Goal: Transaction & Acquisition: Obtain resource

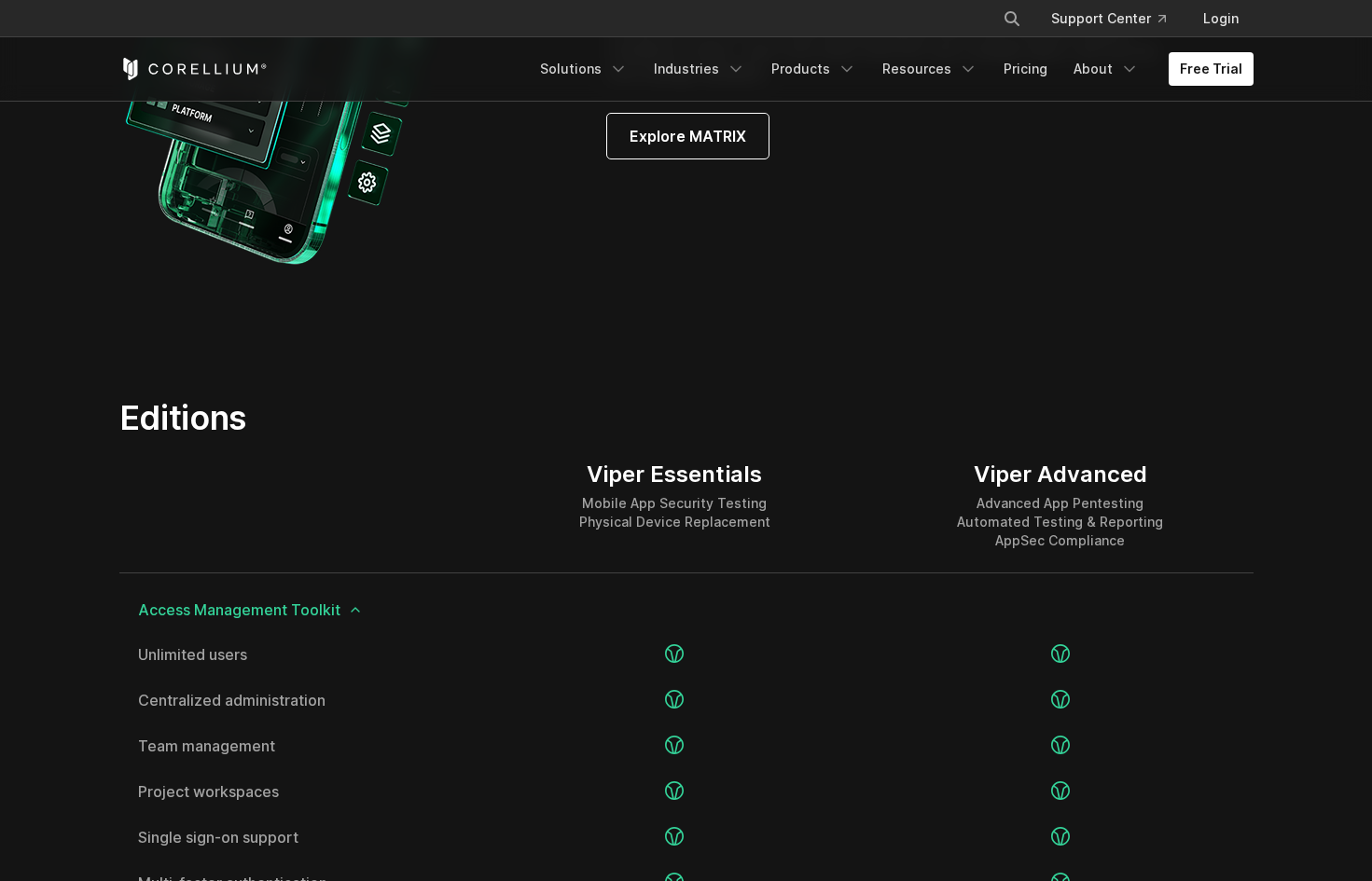
scroll to position [2025, 0]
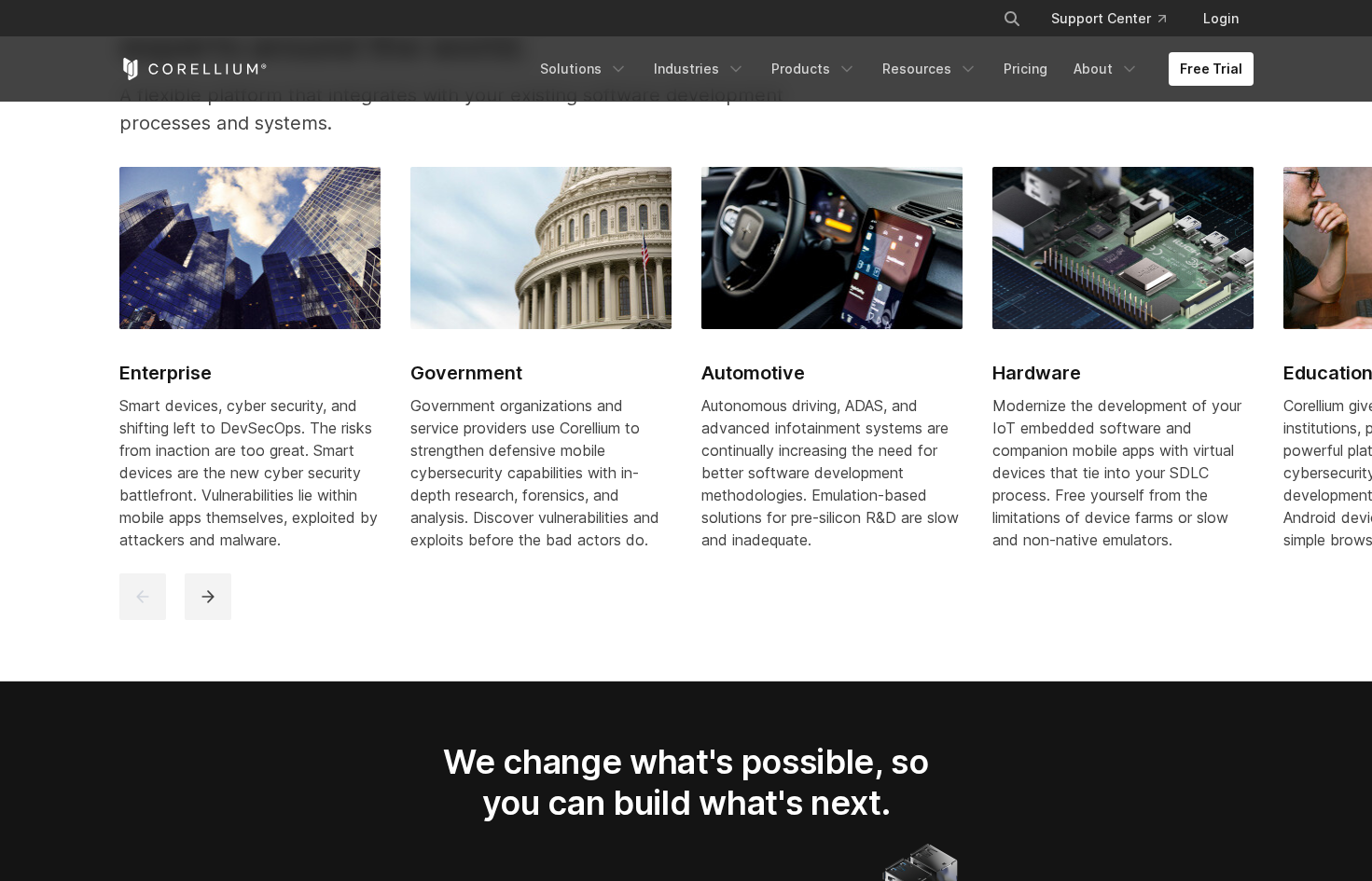
scroll to position [2367, 0]
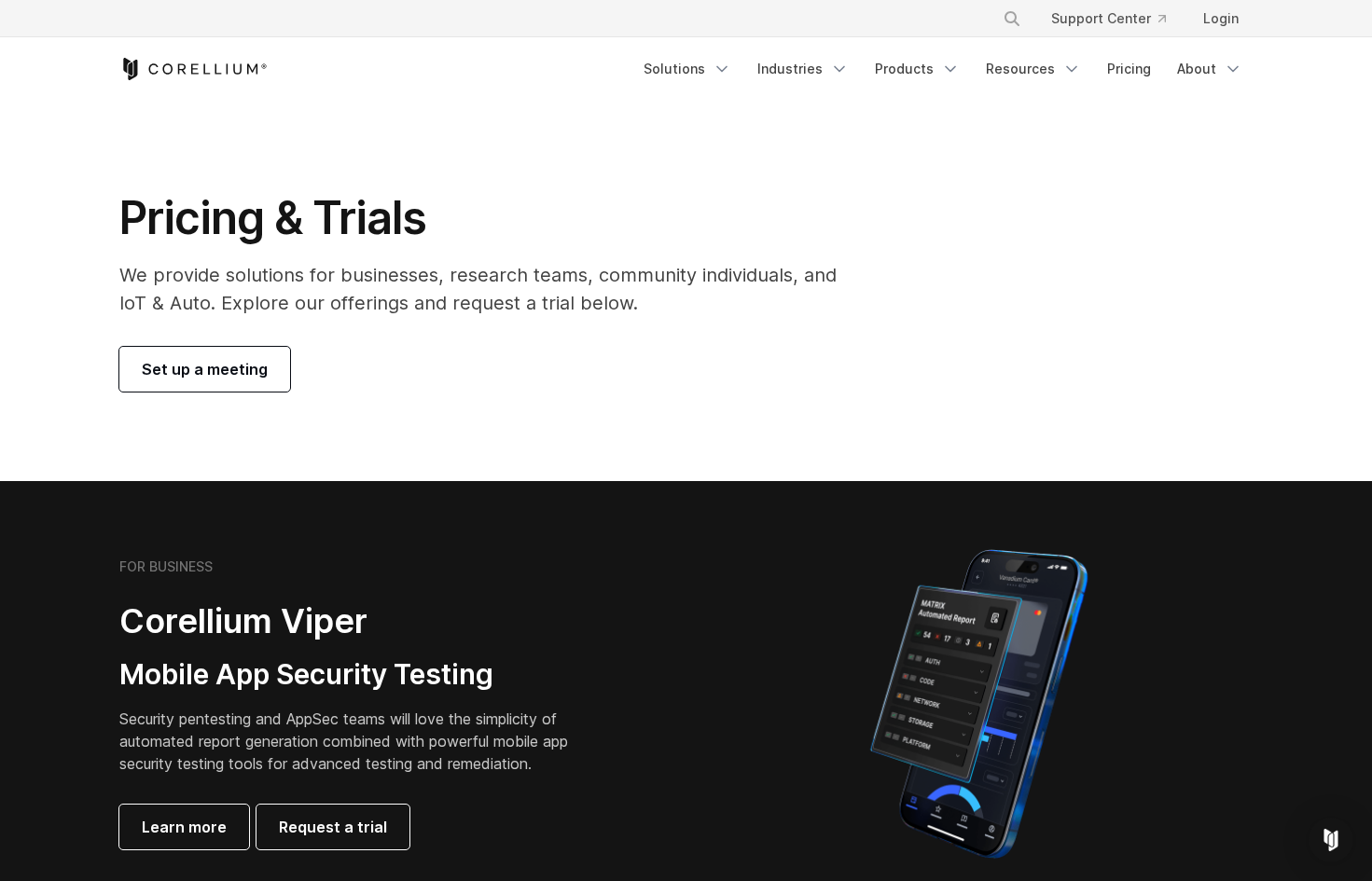
click at [437, 281] on p "We provide solutions for businesses, research teams, community individuals, and…" at bounding box center [491, 289] width 743 height 55
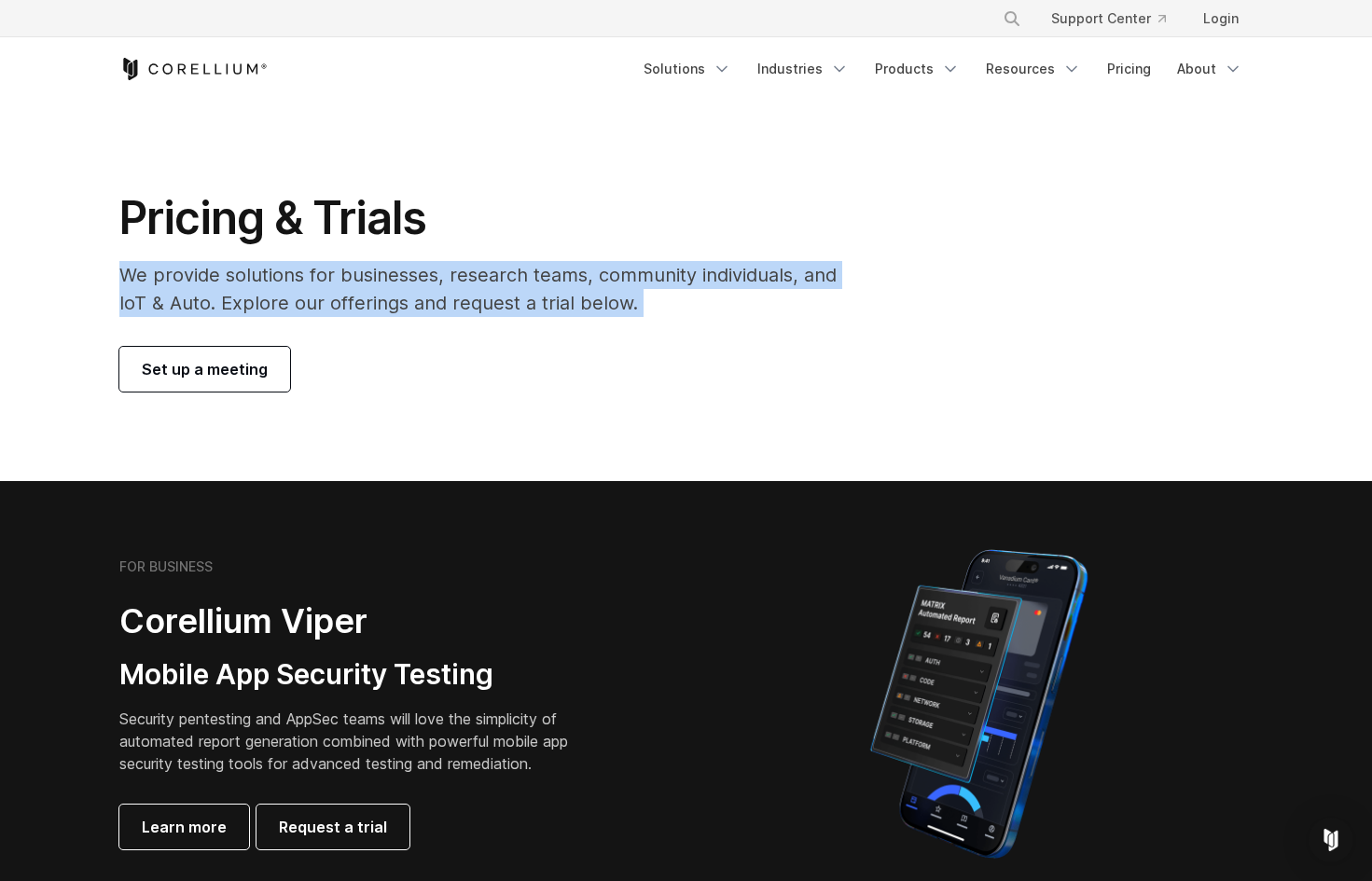
click at [437, 281] on p "We provide solutions for businesses, research teams, community individuals, and…" at bounding box center [491, 289] width 743 height 55
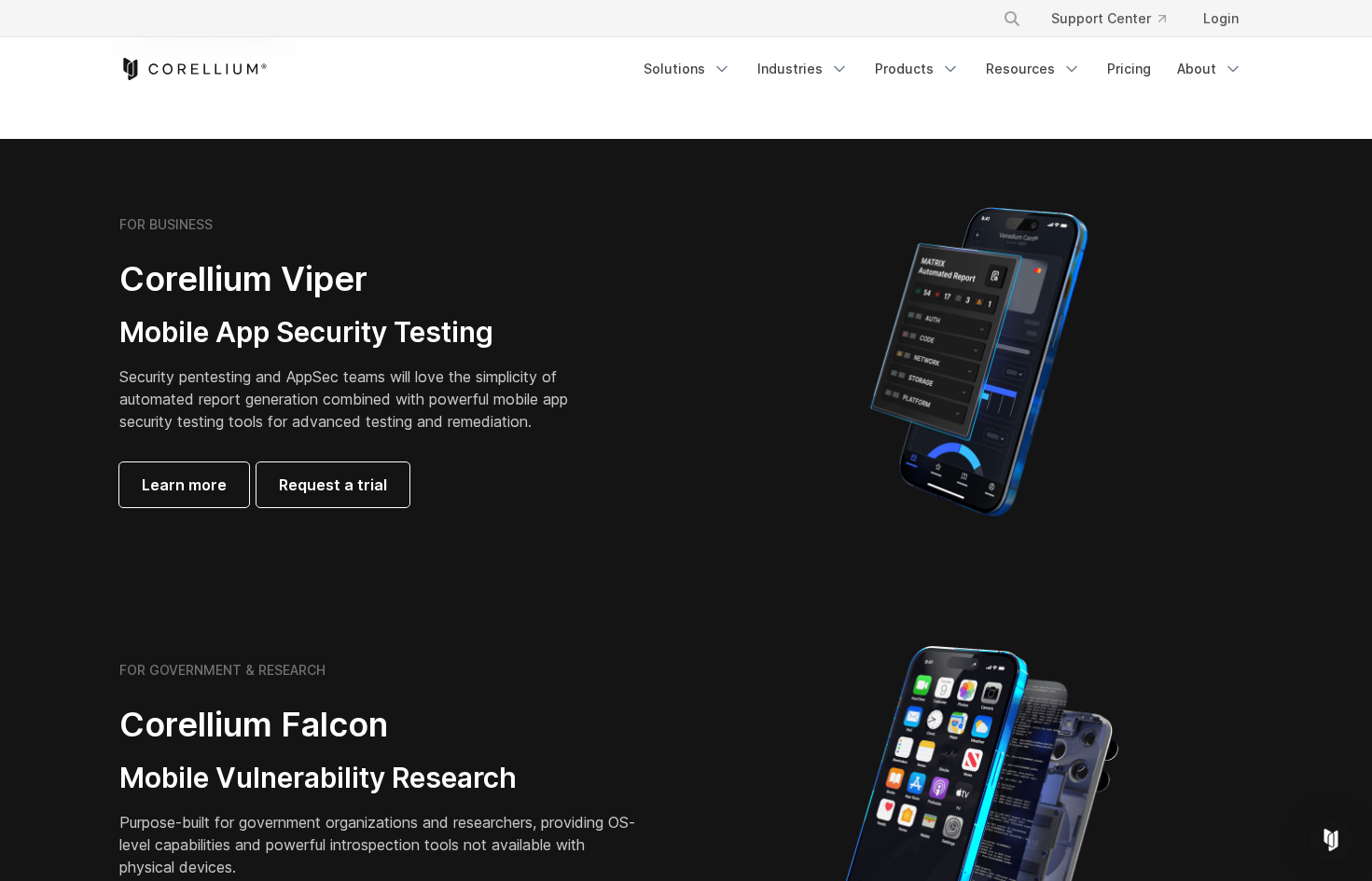
scroll to position [354, 0]
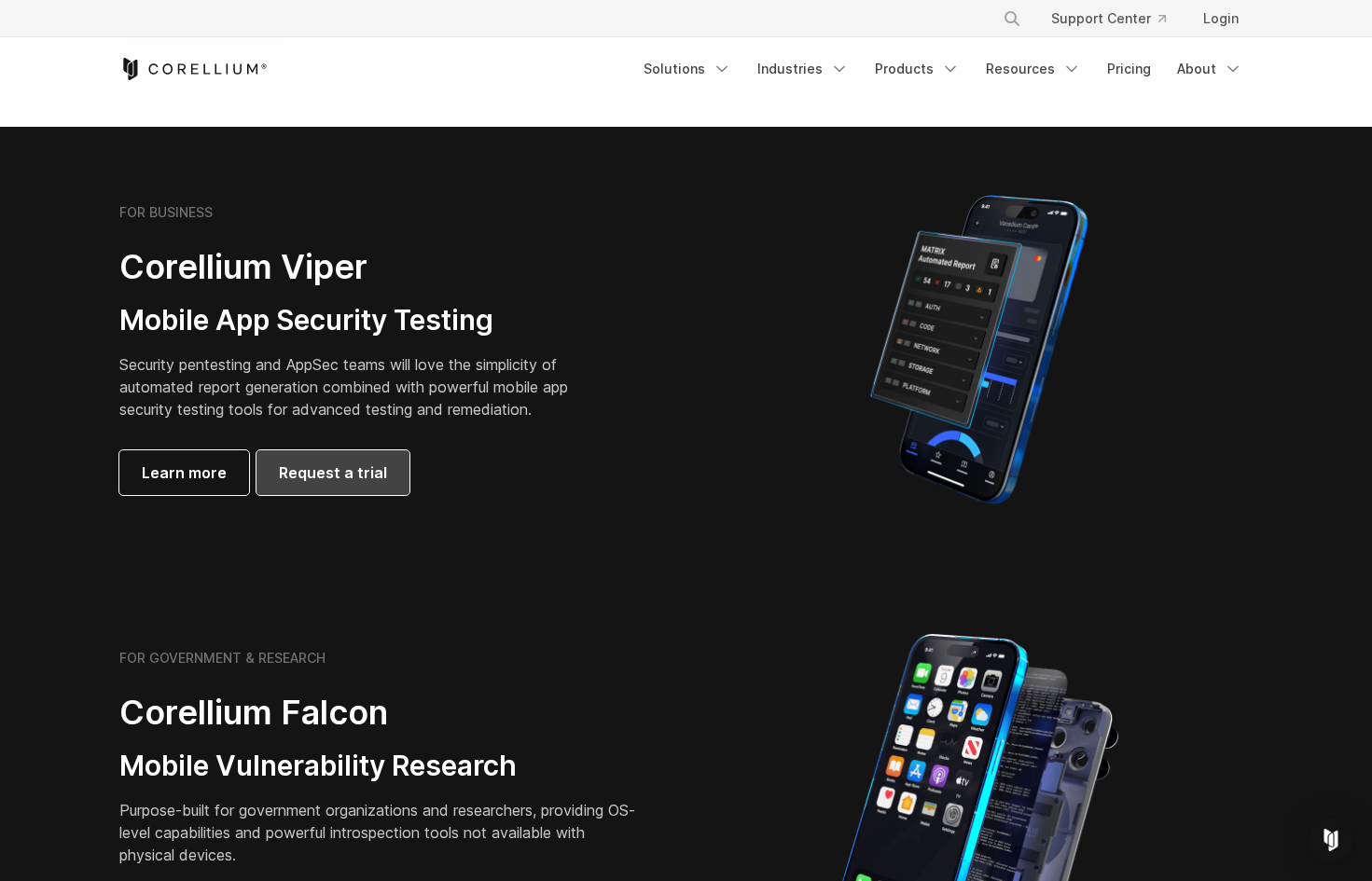
click at [344, 481] on span "Request a trial" at bounding box center [332, 472] width 108 height 22
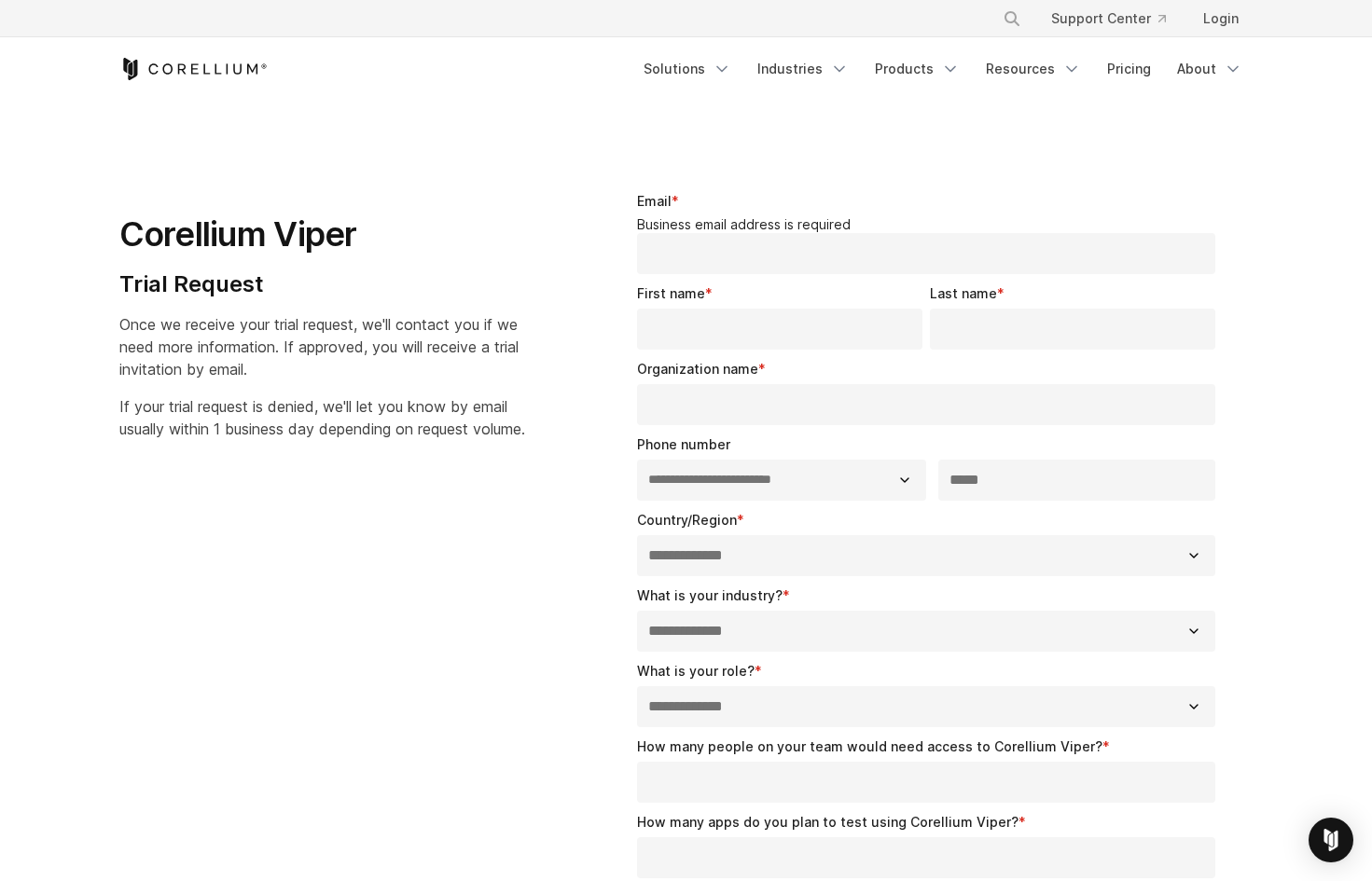
select select "**"
click at [1129, 69] on link "Pricing" at bounding box center [1128, 69] width 66 height 33
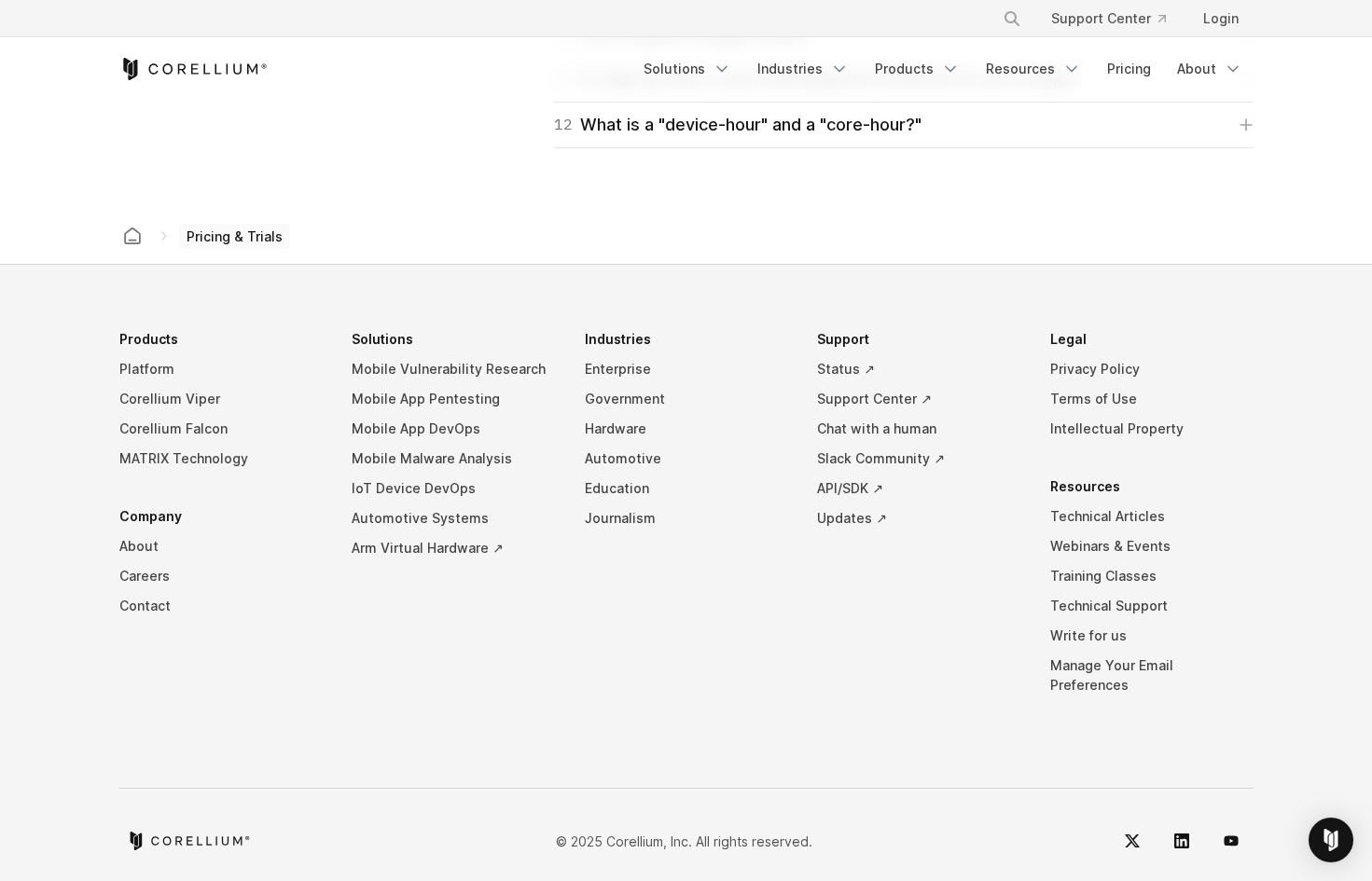
scroll to position [3206, 0]
